Goal: Task Accomplishment & Management: Manage account settings

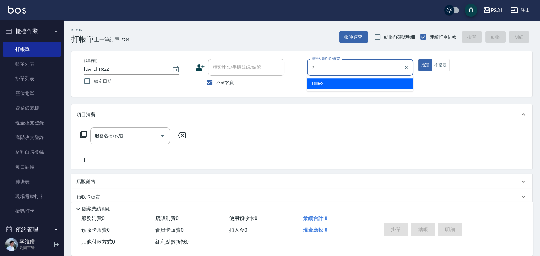
type input "2"
type button "true"
type input "Bille-2"
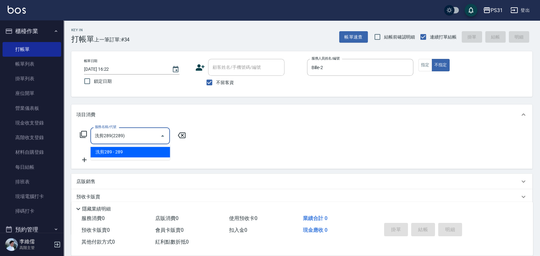
type input "洗剪289(2289)"
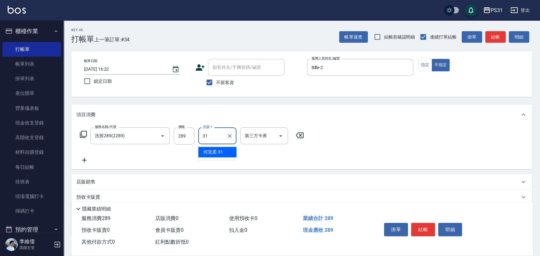
type input "何宜柔-31"
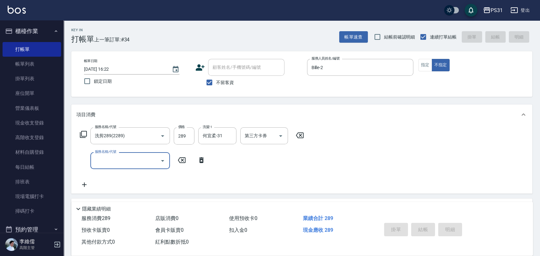
type input "2025/10/11 17:50"
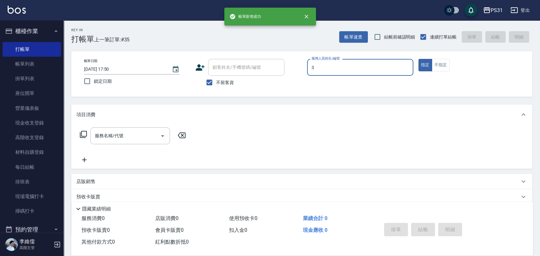
type input "Angel-3"
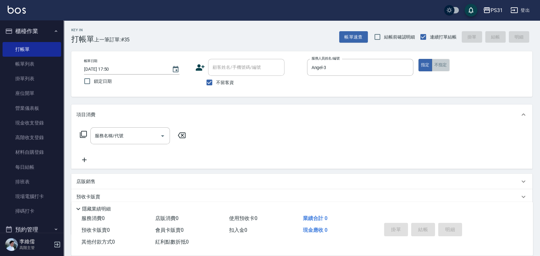
click at [449, 67] on button "不指定" at bounding box center [441, 65] width 18 height 12
click at [141, 131] on input "服務名稱/代號" at bounding box center [125, 135] width 64 height 11
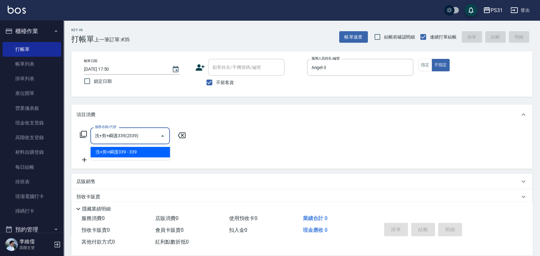
type input "洗+剪+瞬護339(2339)"
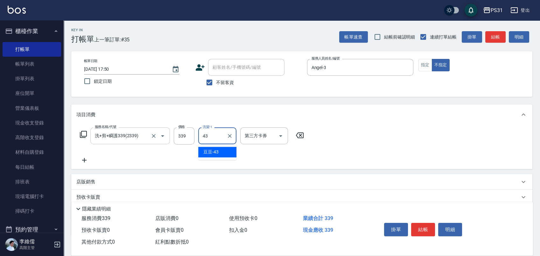
type input "豆豆-43"
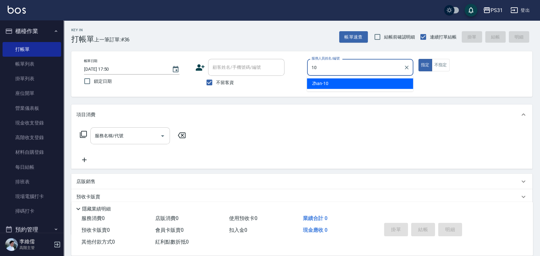
type input "Zhan-10"
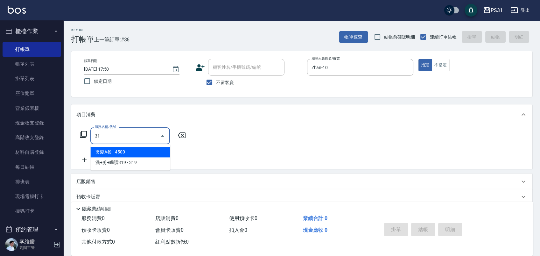
type input "燙髮A餐(31)"
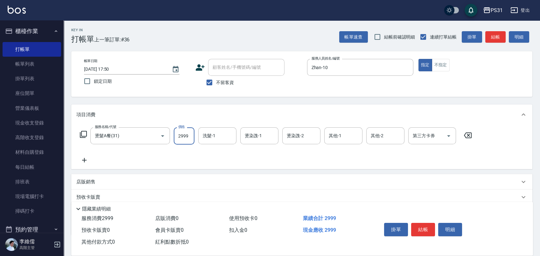
type input "2999"
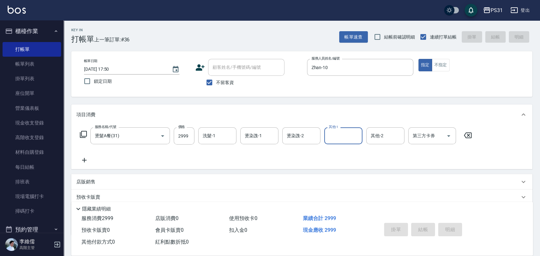
type input "2025/10/11 17:51"
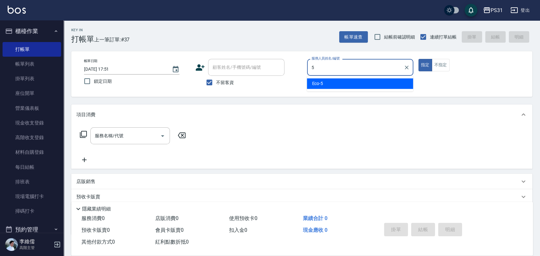
type input "Eco-5"
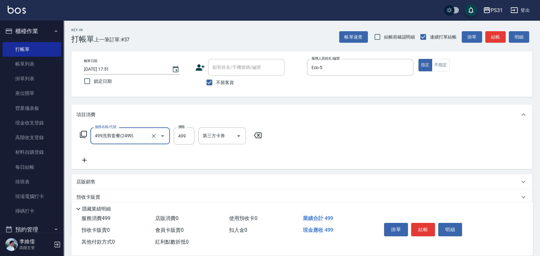
type input "499洗剪套餐(2499)"
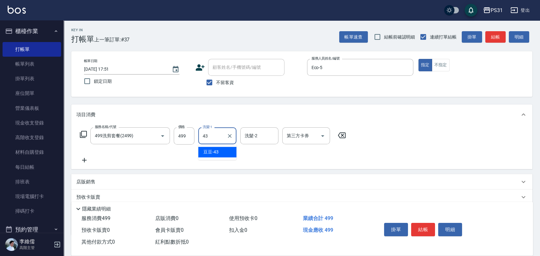
type input "豆豆-43"
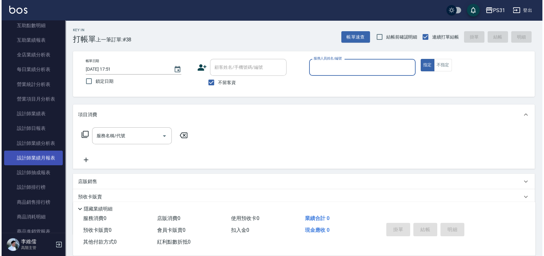
scroll to position [354, 0]
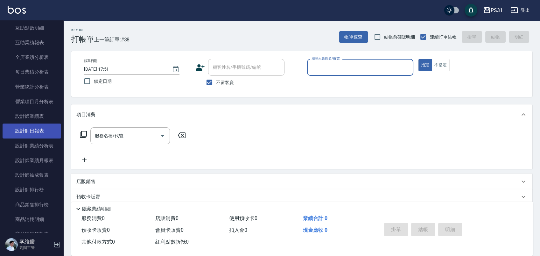
click at [50, 127] on link "設計師日報表" at bounding box center [32, 131] width 59 height 15
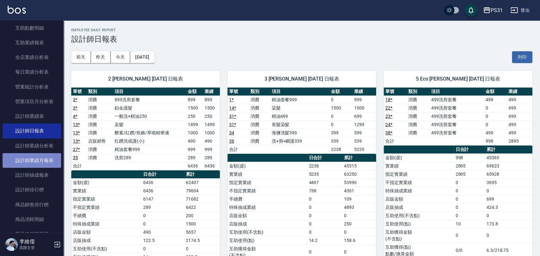
click at [50, 153] on link "設計師業績月報表" at bounding box center [32, 160] width 59 height 15
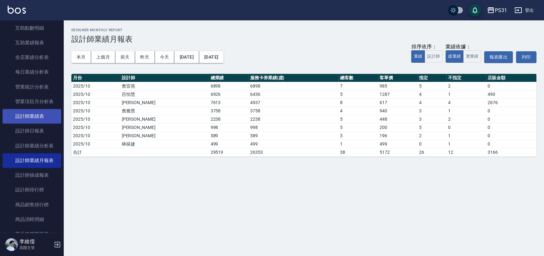
click at [48, 117] on link "設計師業績表" at bounding box center [32, 116] width 59 height 15
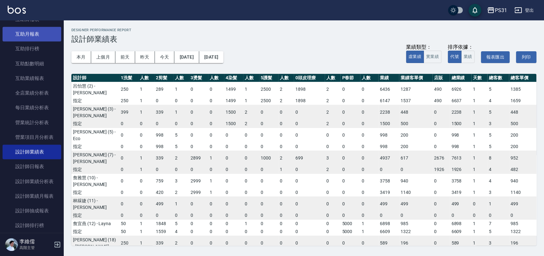
scroll to position [318, 0]
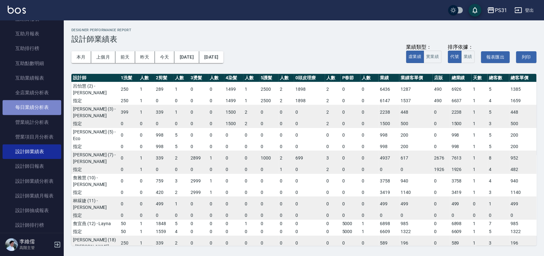
click at [48, 100] on link "每日業績分析表" at bounding box center [32, 107] width 59 height 15
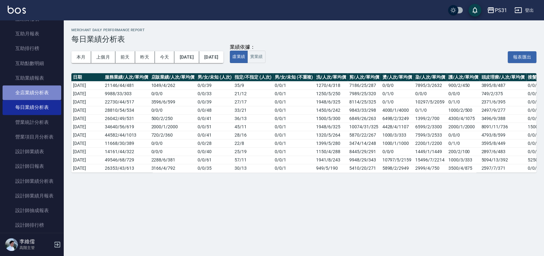
click at [48, 97] on link "全店業績分析表" at bounding box center [32, 92] width 59 height 15
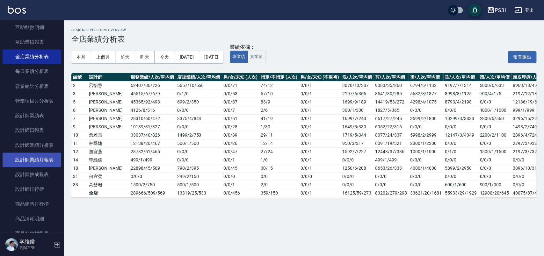
scroll to position [389, 0]
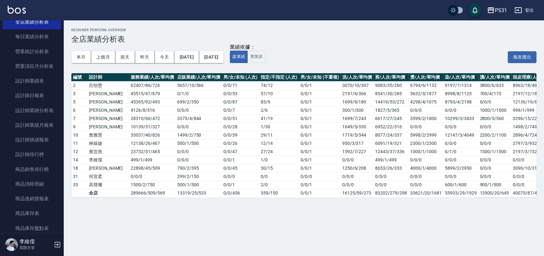
click at [59, 239] on div "李維儒 高階主管" at bounding box center [32, 244] width 64 height 23
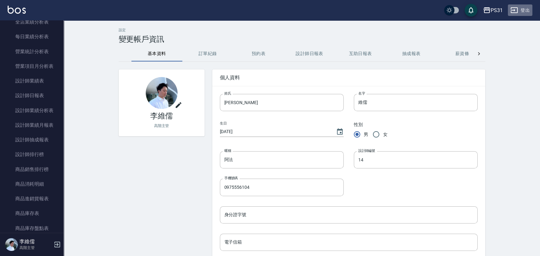
click at [517, 13] on icon "button" at bounding box center [514, 10] width 7 height 6
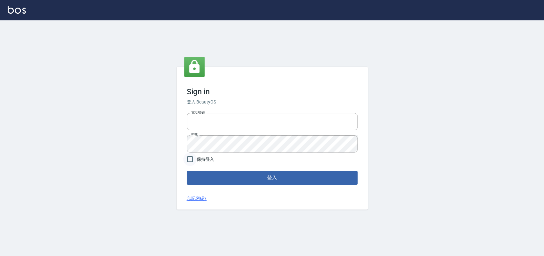
type input "0930917119"
click at [189, 156] on input "保持登入" at bounding box center [189, 159] width 13 height 13
checkbox input "true"
click at [211, 178] on button "登入" at bounding box center [272, 177] width 171 height 13
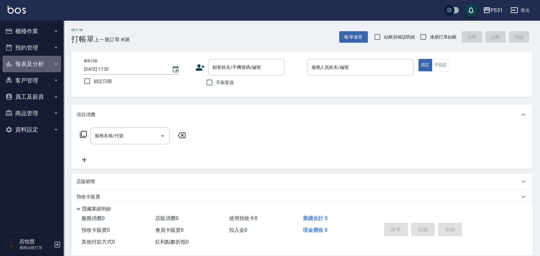
click at [30, 61] on button "報表及分析" at bounding box center [32, 64] width 59 height 17
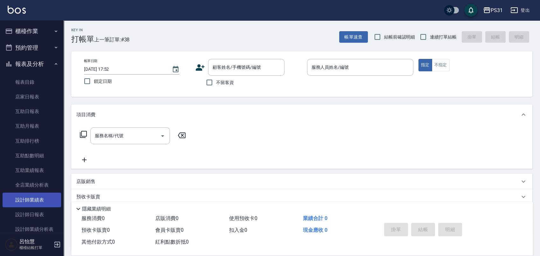
click at [35, 202] on link "設計師業績表" at bounding box center [32, 200] width 59 height 15
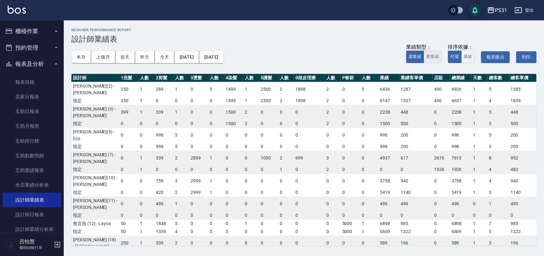
click at [431, 59] on button "實業績" at bounding box center [432, 57] width 18 height 12
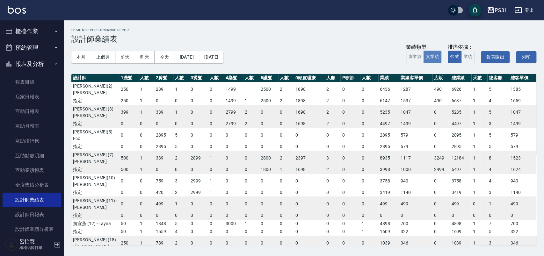
click at [432, 61] on button "實業績" at bounding box center [432, 57] width 18 height 12
click at [188, 59] on button "[DATE]" at bounding box center [186, 57] width 25 height 12
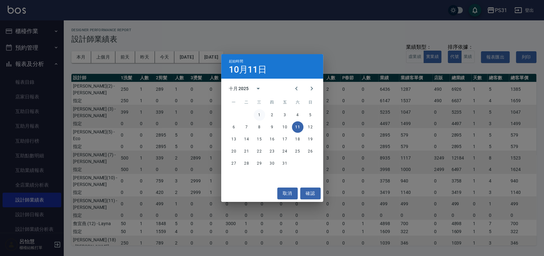
click at [258, 116] on button "1" at bounding box center [258, 114] width 11 height 11
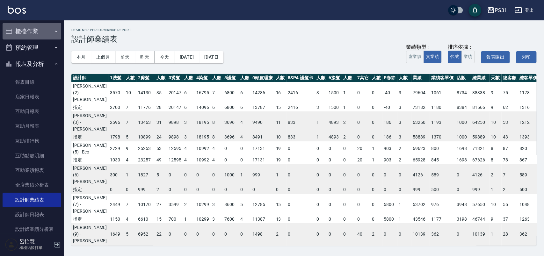
click at [44, 34] on button "櫃檯作業" at bounding box center [32, 31] width 59 height 17
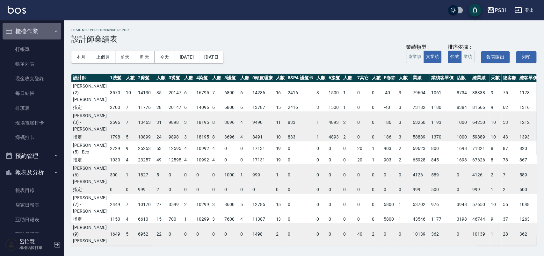
click at [44, 34] on button "櫃檯作業" at bounding box center [32, 31] width 59 height 17
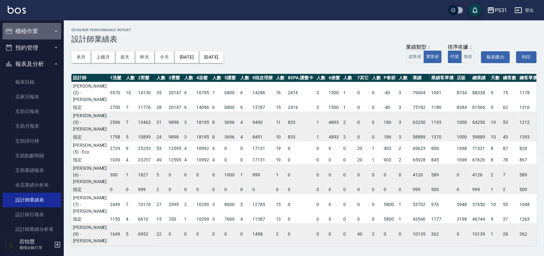
click at [43, 35] on button "櫃檯作業" at bounding box center [32, 31] width 59 height 17
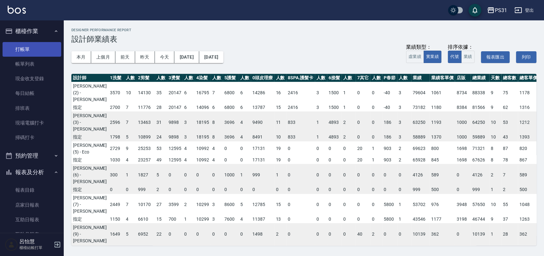
click at [34, 49] on link "打帳單" at bounding box center [32, 49] width 59 height 15
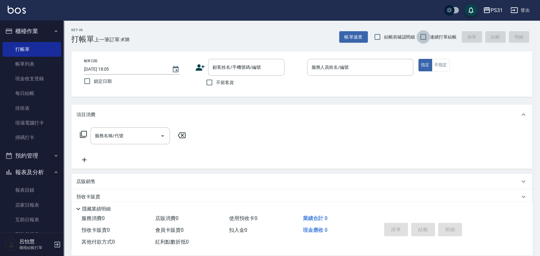
click at [421, 36] on input "連續打單結帳" at bounding box center [423, 36] width 13 height 13
checkbox input "true"
click at [403, 61] on div "服務人員姓名/編號" at bounding box center [360, 67] width 106 height 17
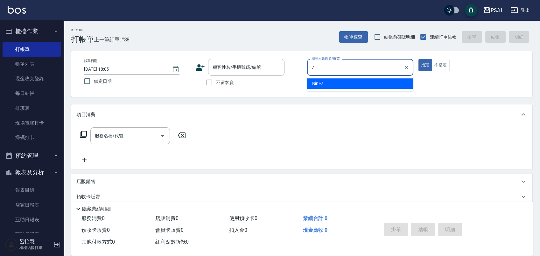
type input "Nini-7"
type button "true"
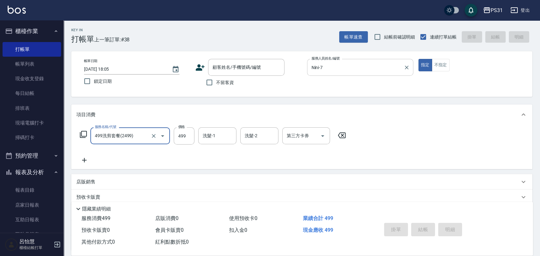
type input "499洗剪套餐(2499)"
type input "449"
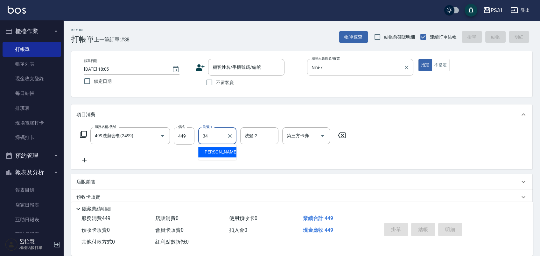
type input "[PERSON_NAME]-34"
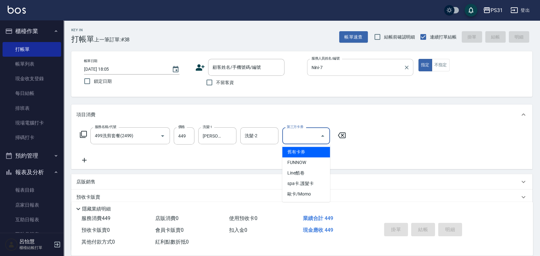
type input "舊有卡券"
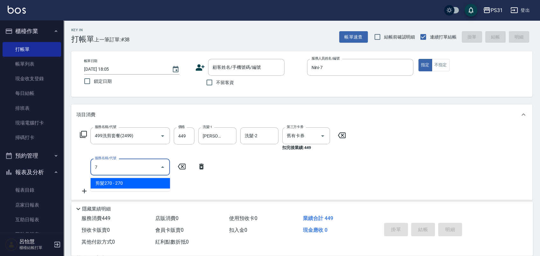
type input "7"
click at [201, 166] on icon at bounding box center [201, 167] width 4 height 6
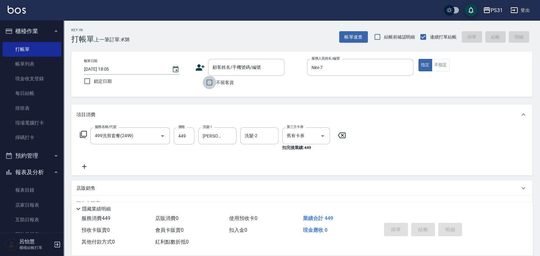
click at [208, 81] on input "不留客資" at bounding box center [209, 82] width 13 height 13
checkbox input "true"
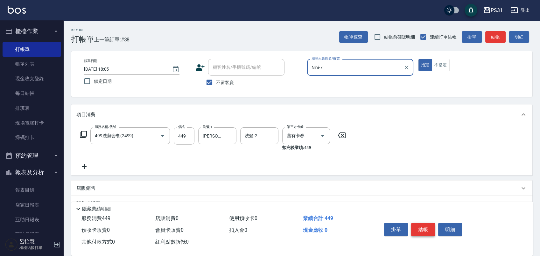
click at [429, 223] on button "結帳" at bounding box center [423, 229] width 24 height 13
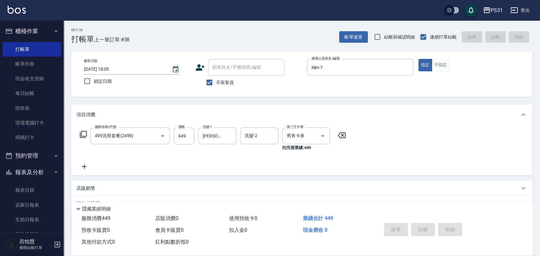
type input "[DATE] 18:06"
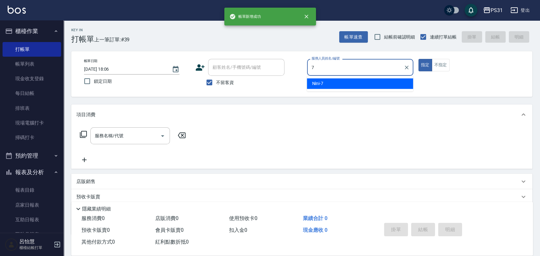
type input "Nini-7"
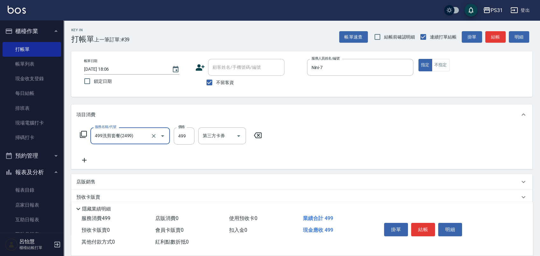
type input "499洗剪套餐(2499)"
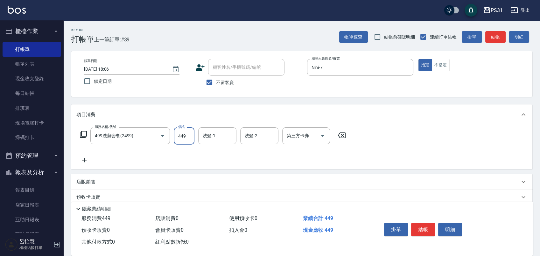
type input "449"
type input "[PERSON_NAME]-33"
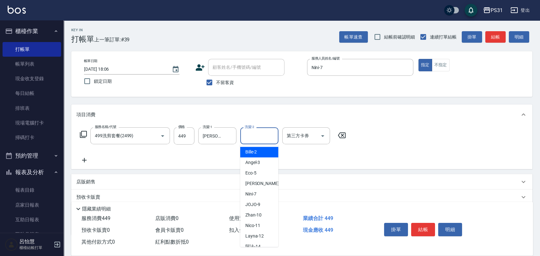
click at [359, 115] on div "項目消費" at bounding box center [298, 114] width 444 height 7
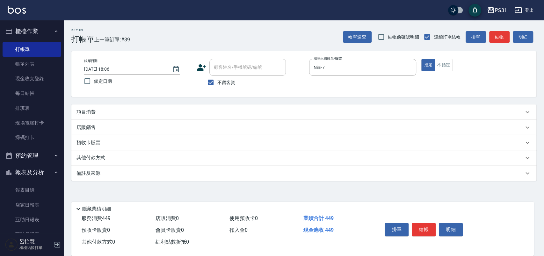
click at [221, 111] on div "項目消費" at bounding box center [299, 112] width 447 height 7
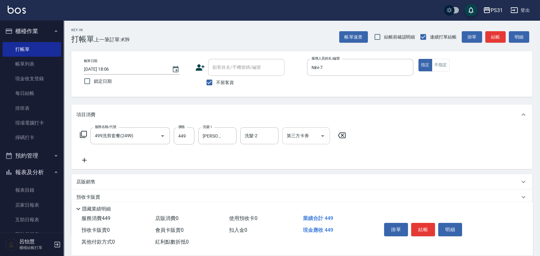
click at [321, 135] on icon "Open" at bounding box center [323, 136] width 8 height 8
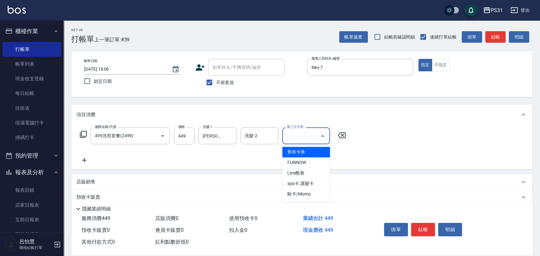
click at [307, 150] on span "舊有卡券" at bounding box center [306, 152] width 48 height 11
type input "舊有卡券"
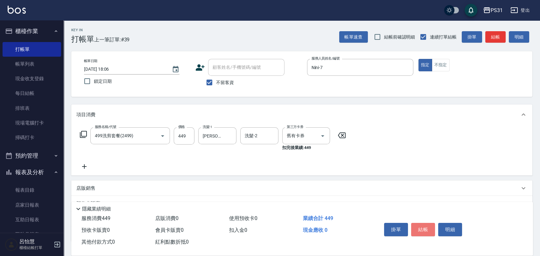
click at [425, 227] on button "結帳" at bounding box center [423, 229] width 24 height 13
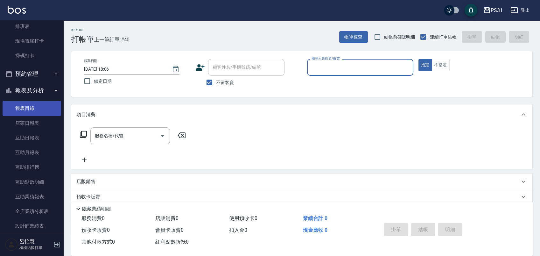
scroll to position [106, 0]
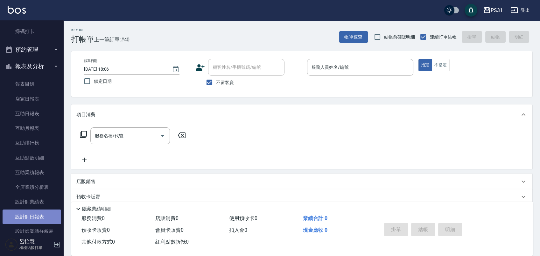
click at [38, 217] on link "設計師日報表" at bounding box center [32, 217] width 59 height 15
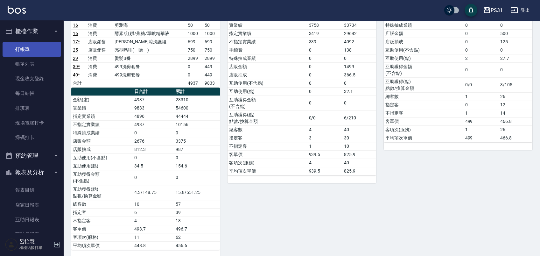
scroll to position [347, 0]
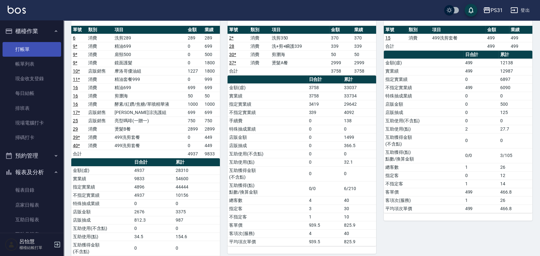
click at [16, 48] on link "打帳單" at bounding box center [32, 49] width 59 height 15
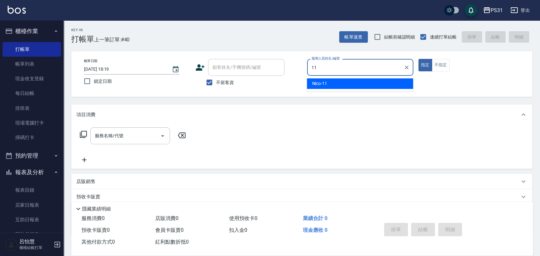
type input "Nico-11"
type button "true"
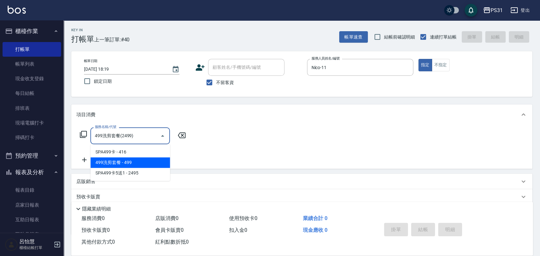
type input "499洗剪套餐(2499)"
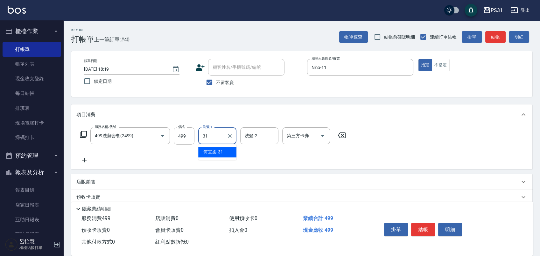
type input "何宜柔-31"
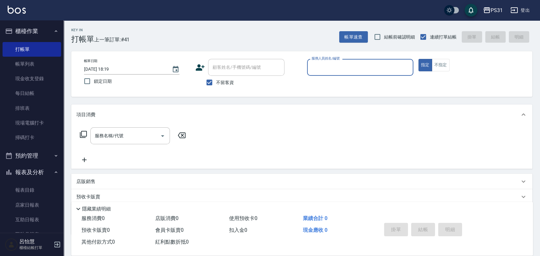
drag, startPoint x: 187, startPoint y: 40, endPoint x: 176, endPoint y: 19, distance: 23.8
drag, startPoint x: 176, startPoint y: 19, endPoint x: 74, endPoint y: 126, distance: 148.0
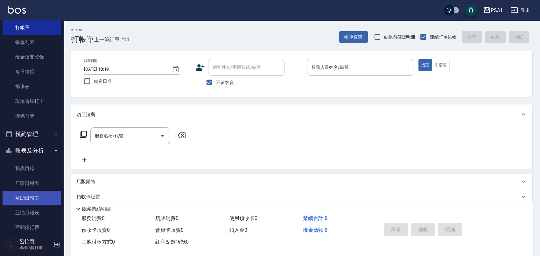
scroll to position [35, 0]
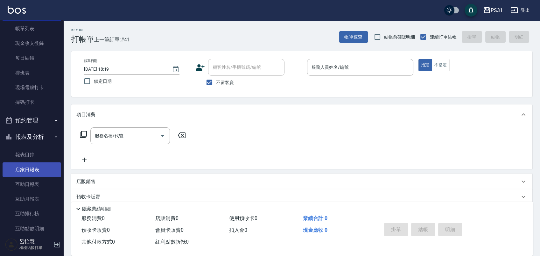
drag, startPoint x: 42, startPoint y: 169, endPoint x: 50, endPoint y: 167, distance: 8.4
click at [42, 169] on link "店家日報表" at bounding box center [32, 169] width 59 height 15
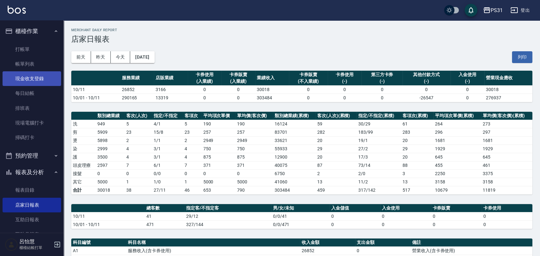
click at [23, 51] on link "打帳單" at bounding box center [32, 49] width 59 height 15
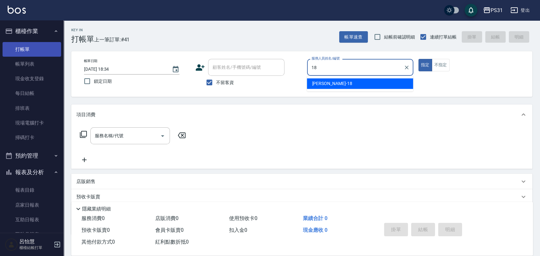
type input "[PERSON_NAME]-18"
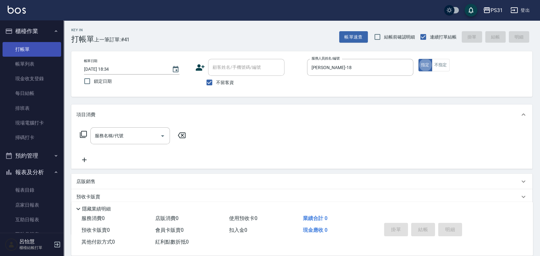
type button "true"
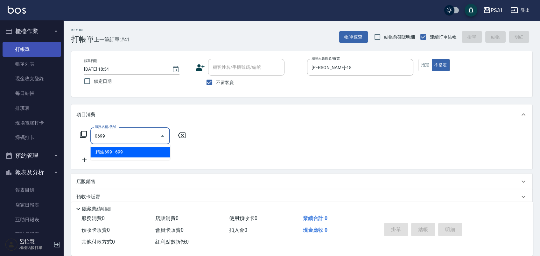
type input "精油699(0699)"
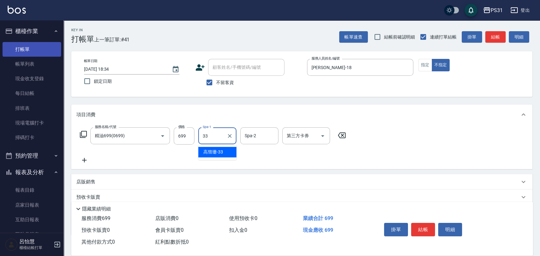
type input "[PERSON_NAME]-33"
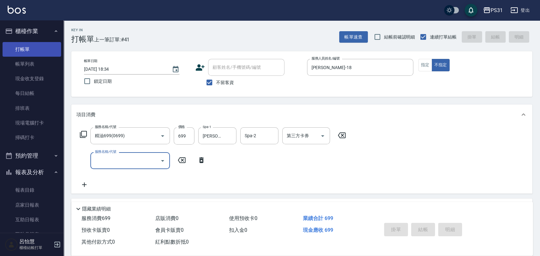
type input "[DATE] 18:35"
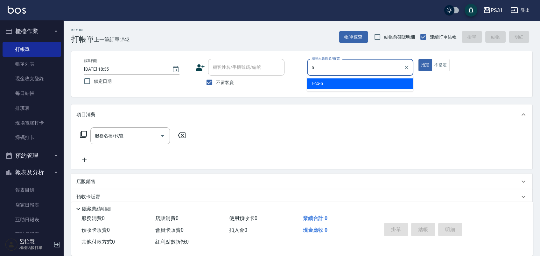
type input "Eco-5"
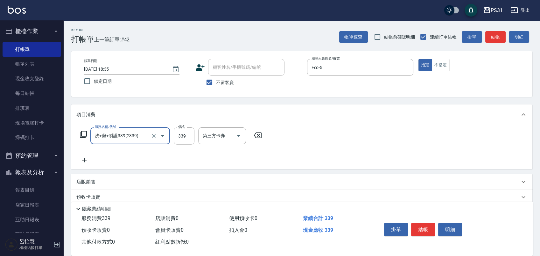
type input "洗+剪+瞬護339(2339)"
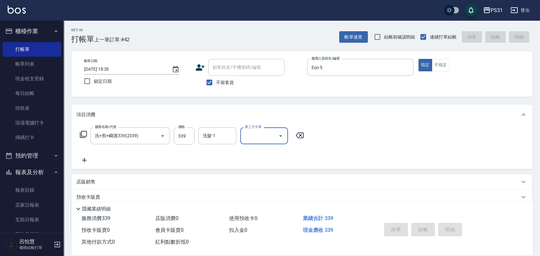
type input "[DATE] 18:57"
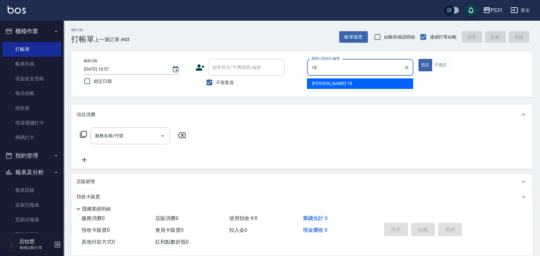
type input "[PERSON_NAME]-18"
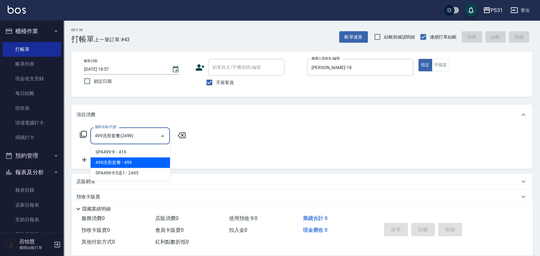
type input "499洗剪套餐(2499)"
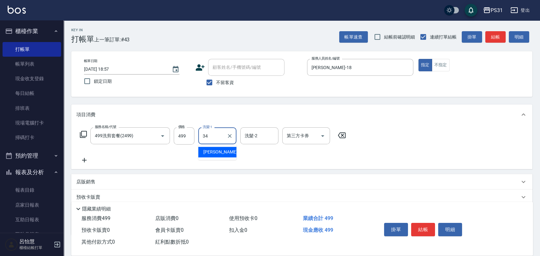
type input "[PERSON_NAME]-34"
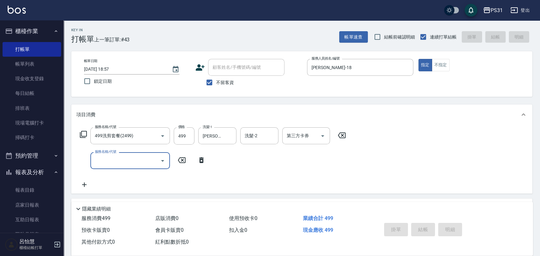
type input "[DATE] 18:59"
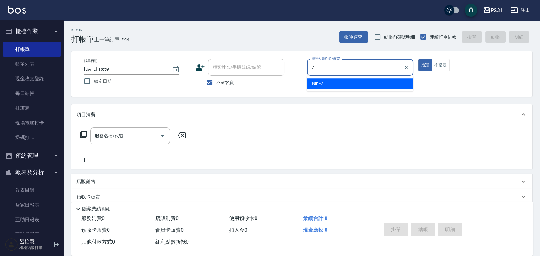
type input "Nini-7"
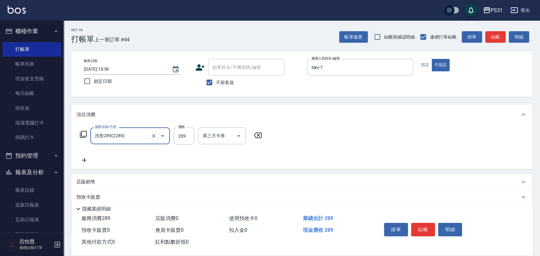
type input "洗剪289(2289)"
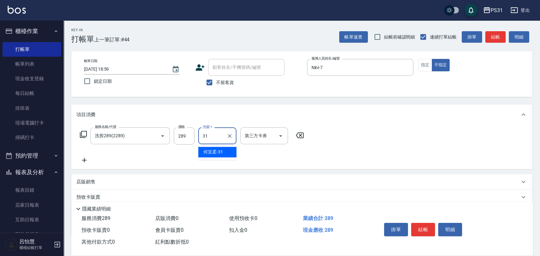
type input "何宜柔-31"
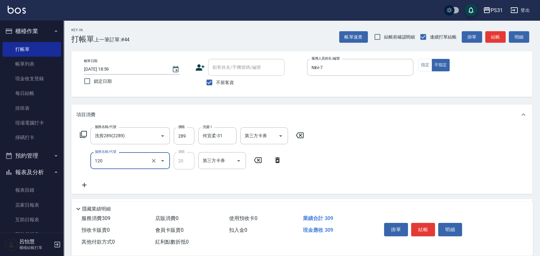
type input "潤絲(120)"
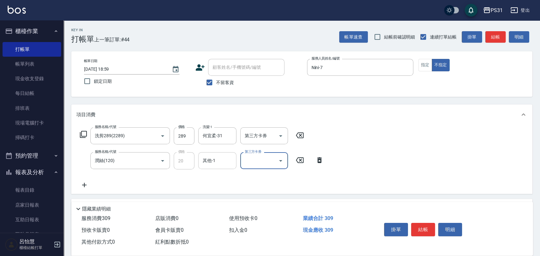
click at [229, 153] on div "其他-1" at bounding box center [217, 160] width 38 height 17
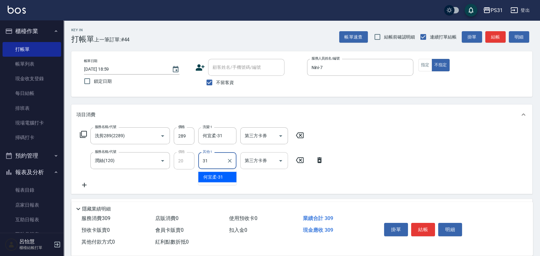
type input "何宜柔-31"
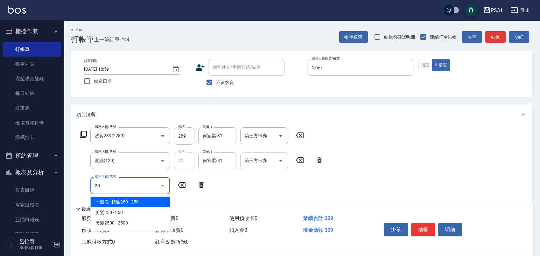
type input "2"
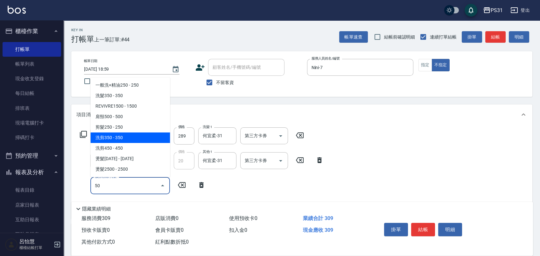
type input "5"
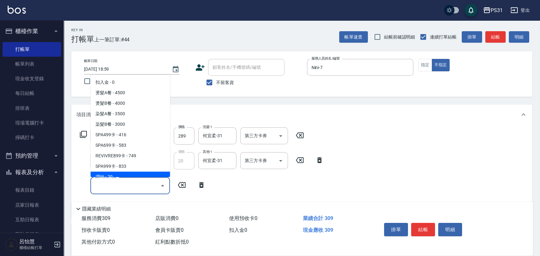
click at [199, 187] on icon at bounding box center [202, 185] width 16 height 8
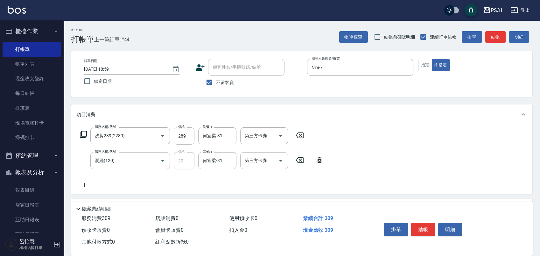
click at [80, 137] on icon at bounding box center [83, 134] width 7 height 7
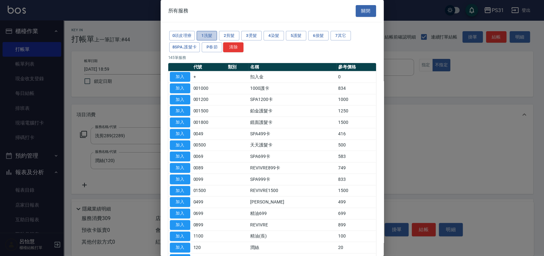
click at [210, 37] on button "1洗髮" at bounding box center [206, 36] width 20 height 10
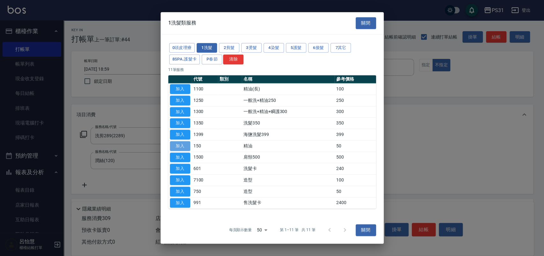
click at [182, 144] on button "加入" at bounding box center [180, 146] width 20 height 10
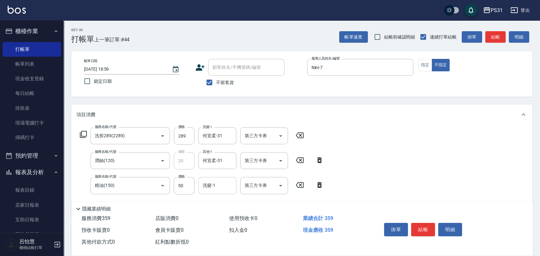
click at [224, 188] on input "洗髮-1" at bounding box center [217, 185] width 32 height 11
type input "何宜柔-31"
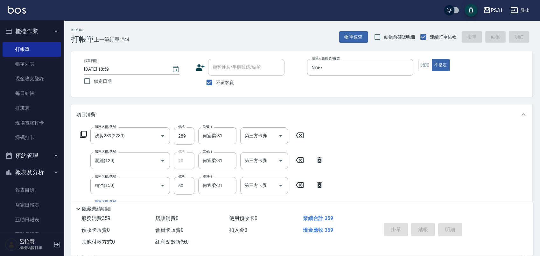
type input "[DATE] 19:17"
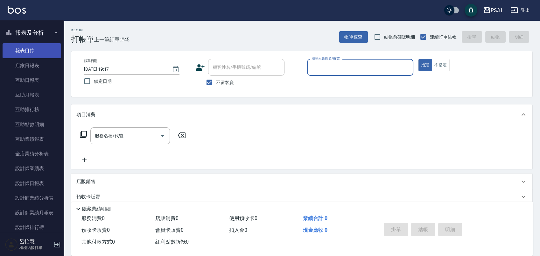
scroll to position [141, 0]
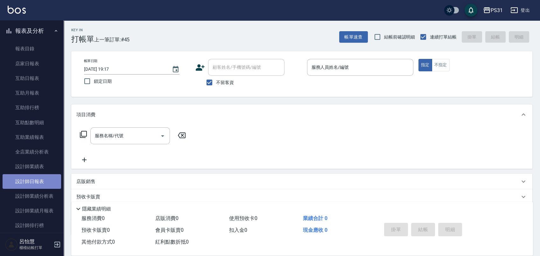
click at [44, 185] on link "設計師日報表" at bounding box center [32, 181] width 59 height 15
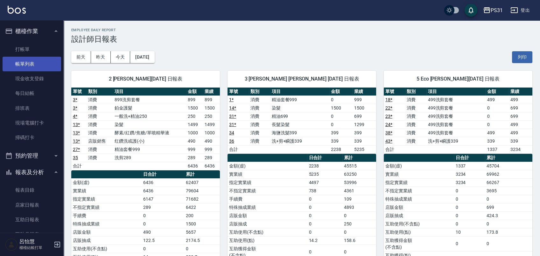
click at [32, 66] on link "帳單列表" at bounding box center [32, 64] width 59 height 15
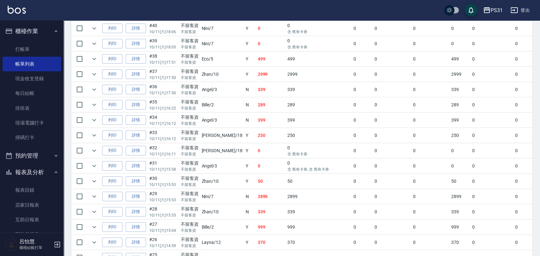
scroll to position [247, 0]
click at [143, 222] on link "詳情" at bounding box center [136, 227] width 20 height 10
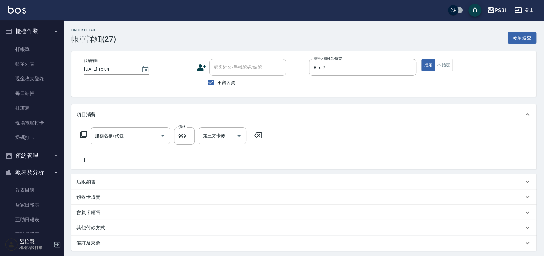
type input "[DATE] 15:04"
checkbox input "true"
type input "Bille-2"
type input "精油套餐999(999)"
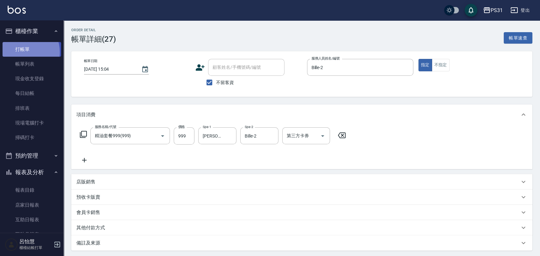
click at [21, 52] on link "打帳單" at bounding box center [32, 49] width 59 height 15
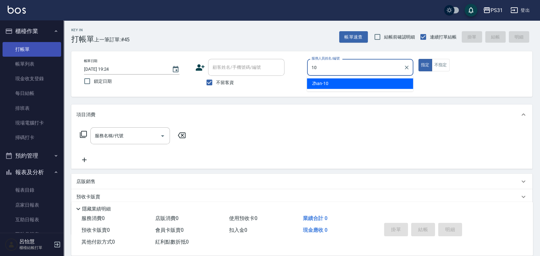
type input "10"
type button "true"
type input "Zhan-10"
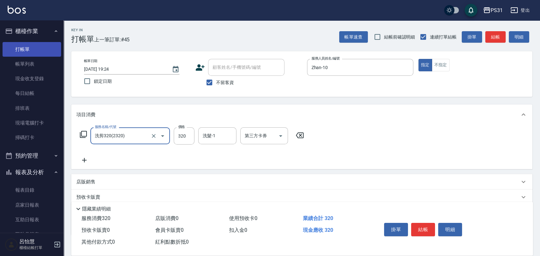
type input "洗剪320(2320)"
type input "370"
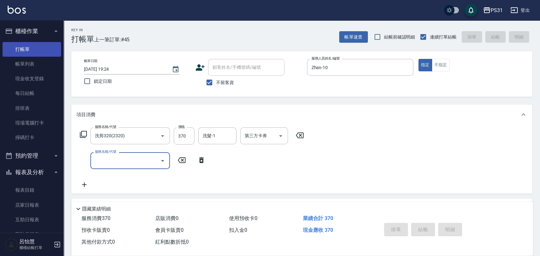
type input "[DATE] 19:26"
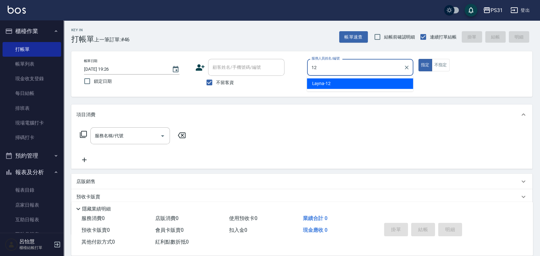
type input "Layna-12"
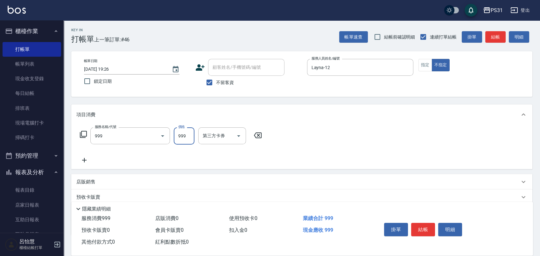
type input "精油套餐999(999)"
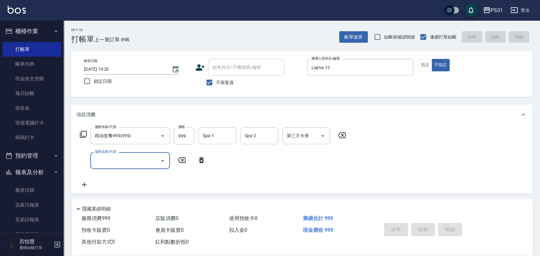
type input "[DATE] 19:30"
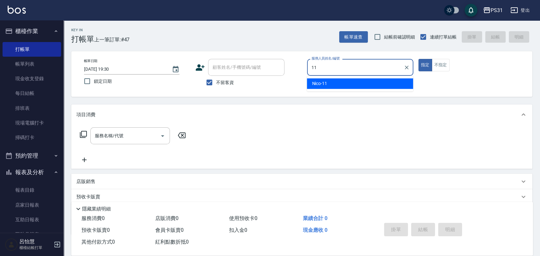
type input "Nico-11"
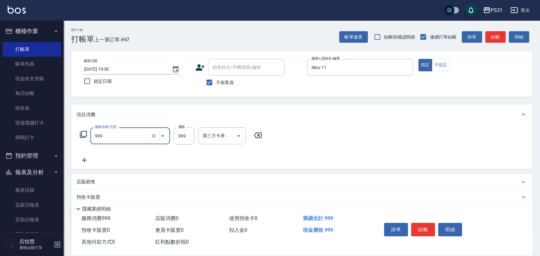
type input "精油套餐999(999)"
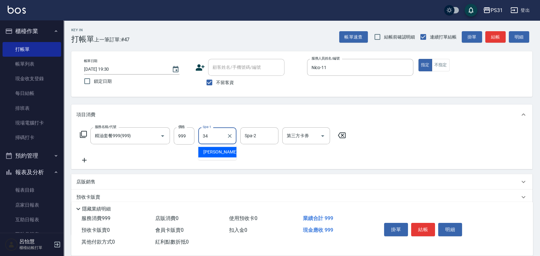
type input "[PERSON_NAME]-34"
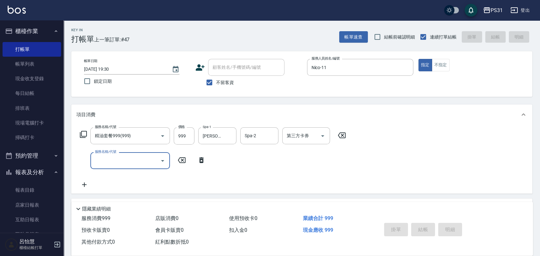
type input "[DATE] 19:32"
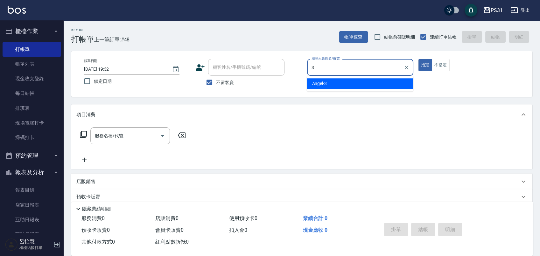
type input "Angel-3"
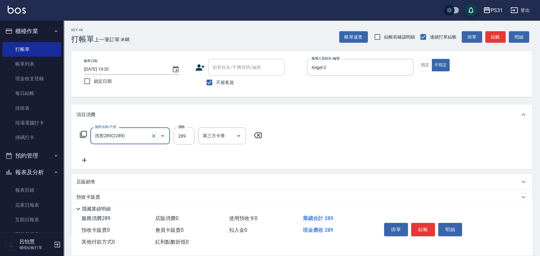
type input "洗剪289(2289)"
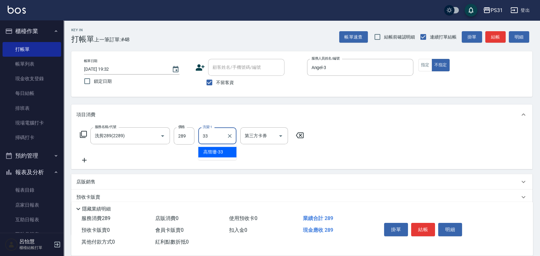
type input "[PERSON_NAME]-33"
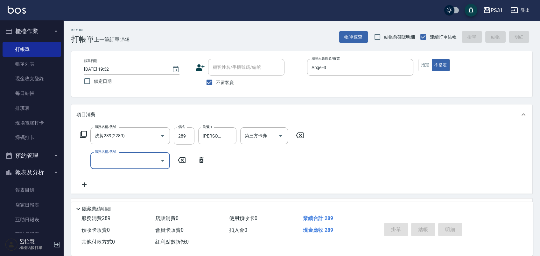
type input "[DATE] 19:34"
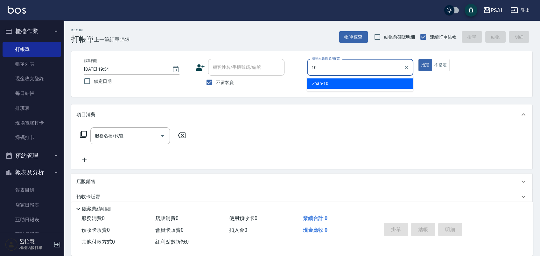
type input "Zhan-10"
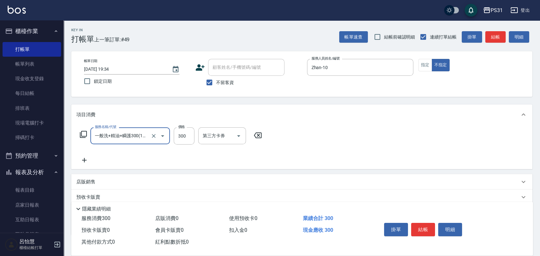
type input "一般洗+精油+瞬護300(1300)"
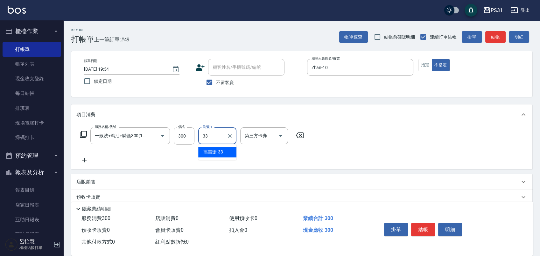
type input "[PERSON_NAME]-33"
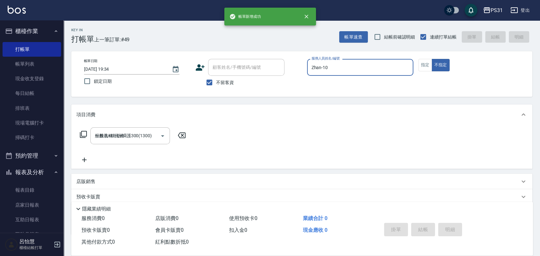
type input "[DATE] 19:49"
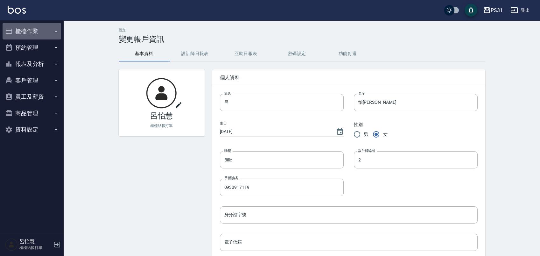
click at [22, 34] on button "櫃檯作業" at bounding box center [32, 31] width 59 height 17
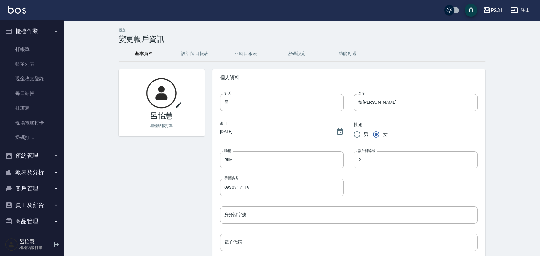
click at [28, 34] on button "櫃檯作業" at bounding box center [32, 31] width 59 height 17
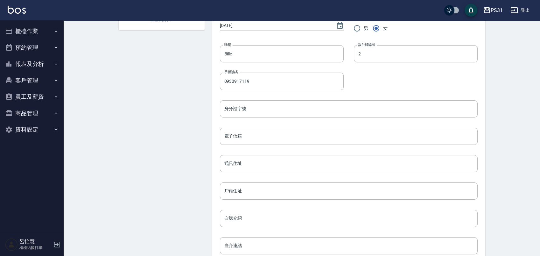
scroll to position [142, 0]
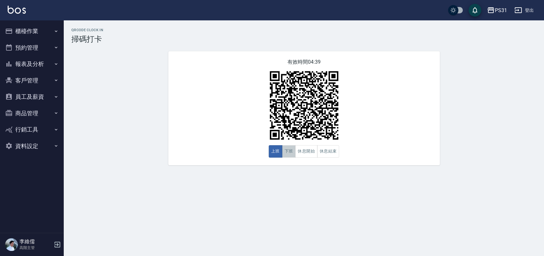
click at [285, 150] on button "下班" at bounding box center [289, 151] width 14 height 12
